Goal: Check status: Check status

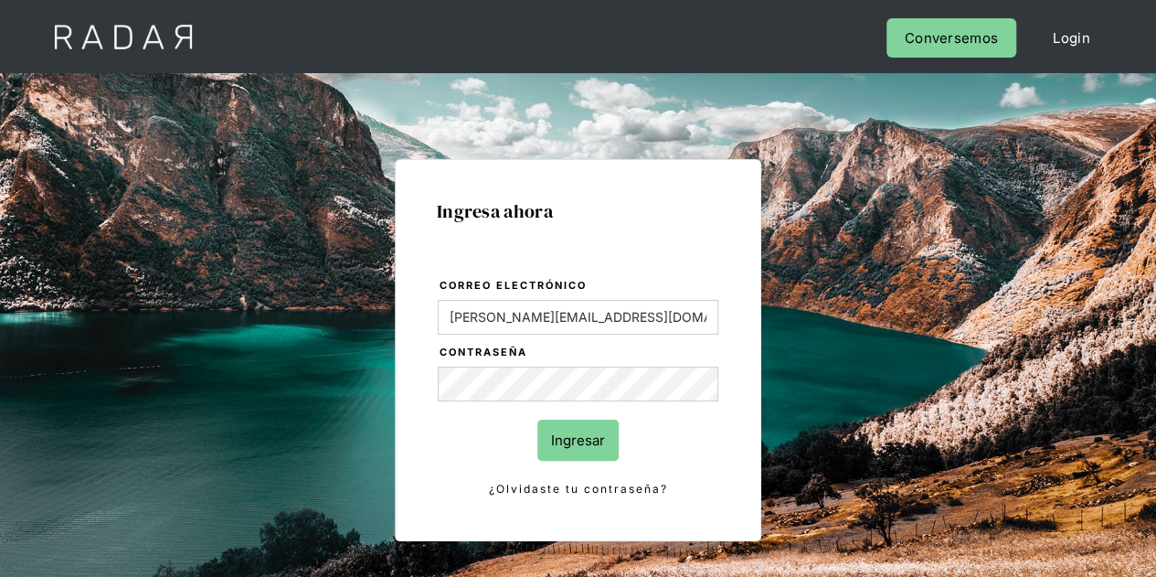
click at [576, 446] on input "Ingresar" at bounding box center [577, 439] width 81 height 41
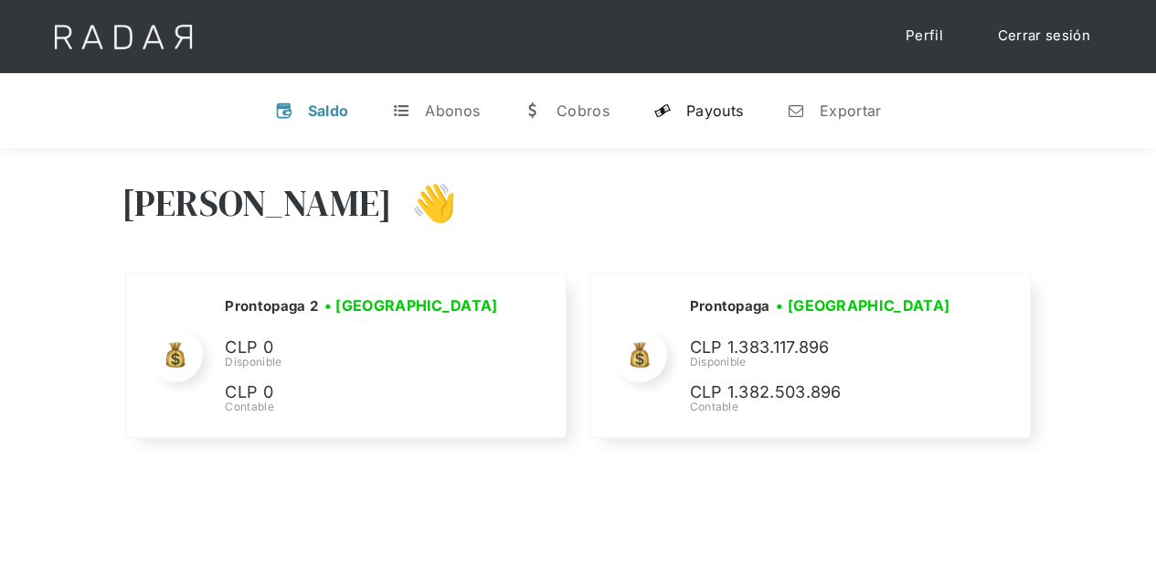
click at [704, 102] on div "Payouts" at bounding box center [714, 110] width 57 height 18
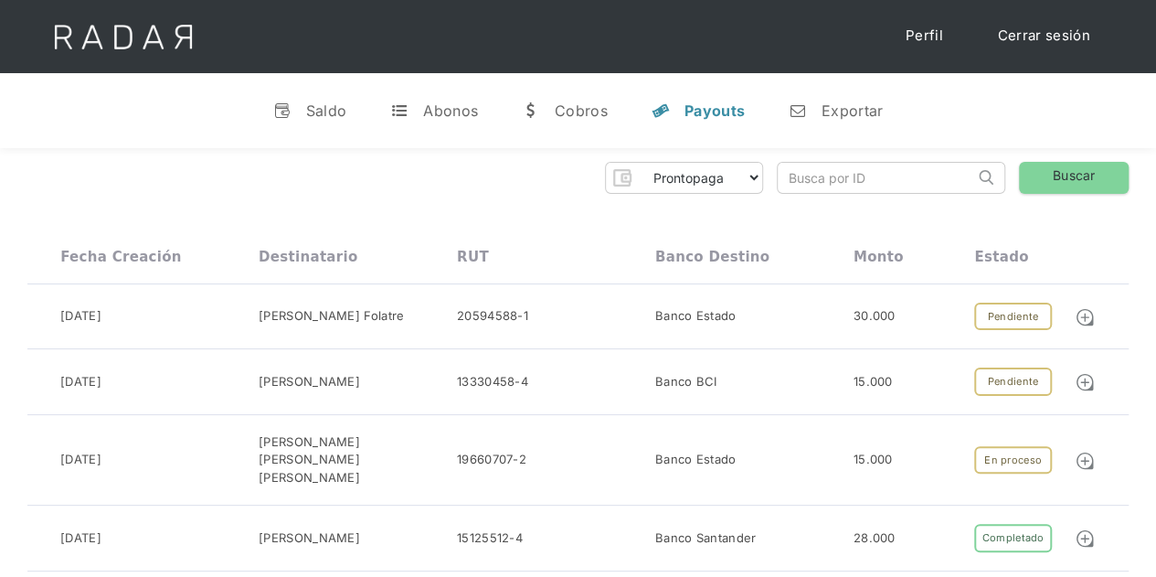
click at [844, 182] on input "search" at bounding box center [876, 178] width 196 height 30
paste input "00b8d233-11c1-41f8-bc82-200e21692a69"
click at [1093, 164] on link "Buscar" at bounding box center [1074, 178] width 110 height 32
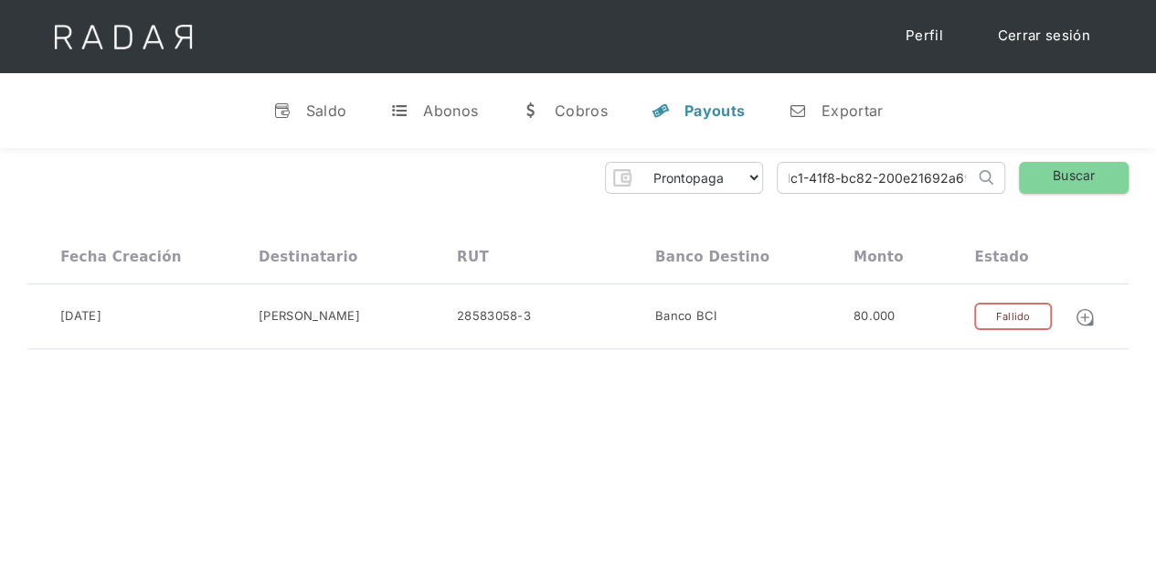
drag, startPoint x: 790, startPoint y: 176, endPoint x: 1015, endPoint y: 184, distance: 224.9
click at [1015, 184] on div "Prontopaga Prontopaga 2 Thank you! Your submission has been received! Oops! Som…" at bounding box center [577, 178] width 1101 height 32
paste input "65d10f05-7876-47a3-bd05-264407fc18b4"
type input "65d10f05-7876-47a3-bd05-264407fc18b4"
click at [1092, 171] on link "Buscar" at bounding box center [1074, 178] width 110 height 32
